Goal: Task Accomplishment & Management: Complete application form

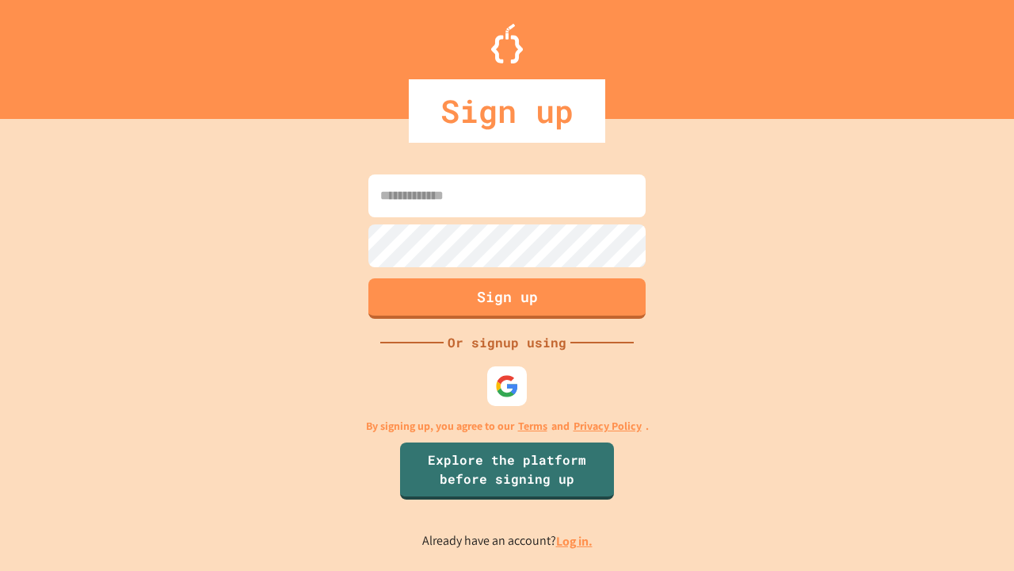
click at [575, 540] on link "Log in." at bounding box center [574, 541] width 36 height 17
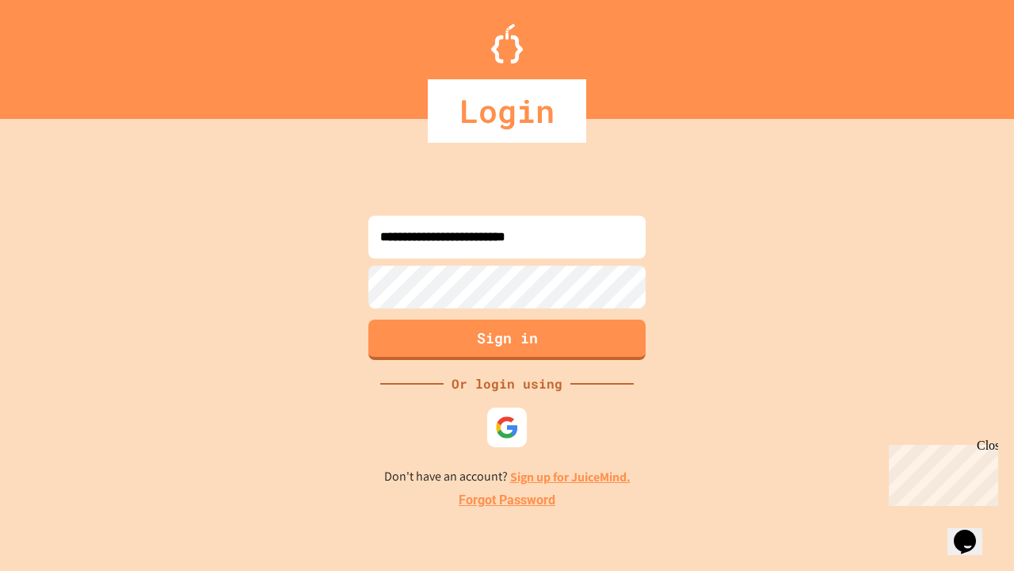
type input "**********"
